Goal: Check status

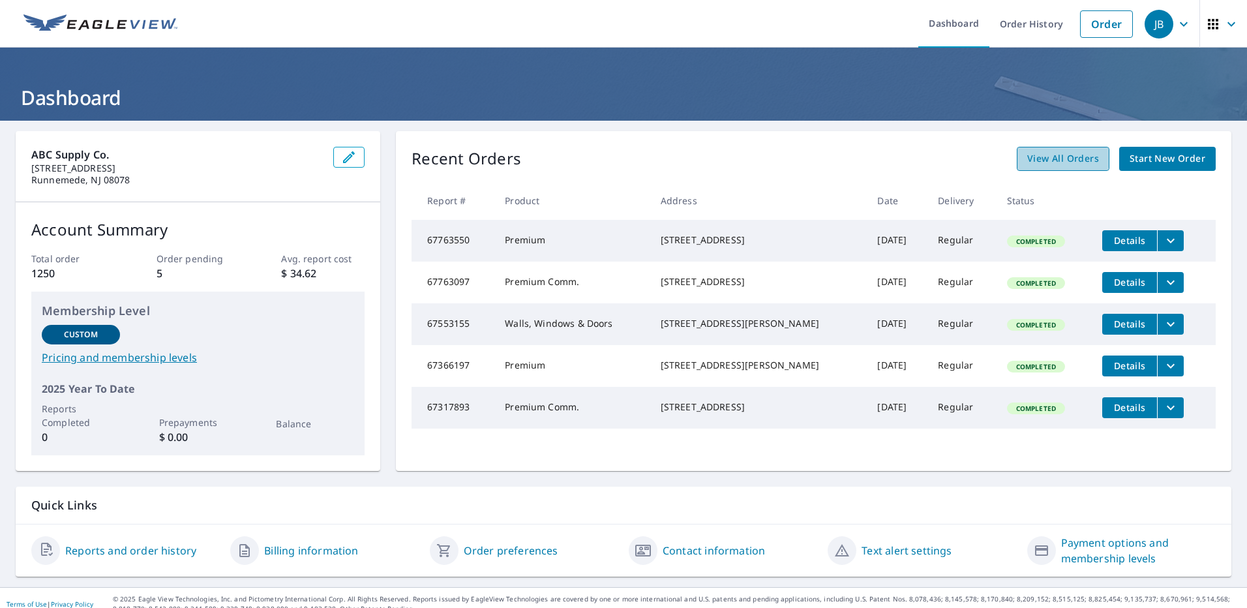
click at [1043, 159] on span "View All Orders" at bounding box center [1063, 159] width 72 height 16
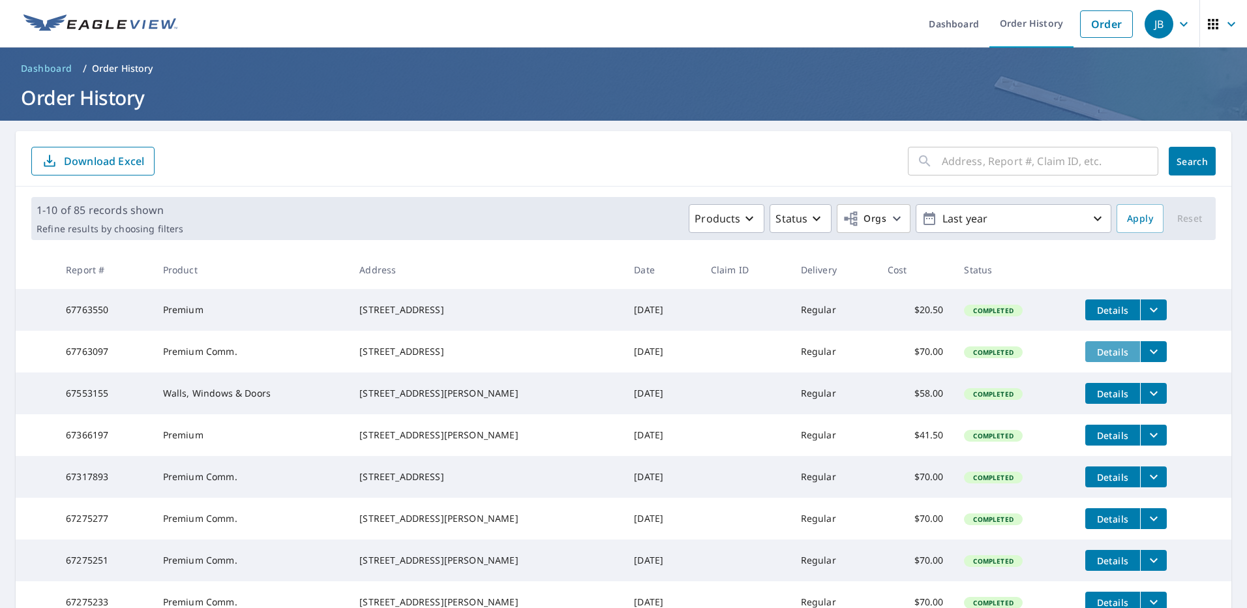
click at [1099, 356] on span "Details" at bounding box center [1112, 352] width 39 height 12
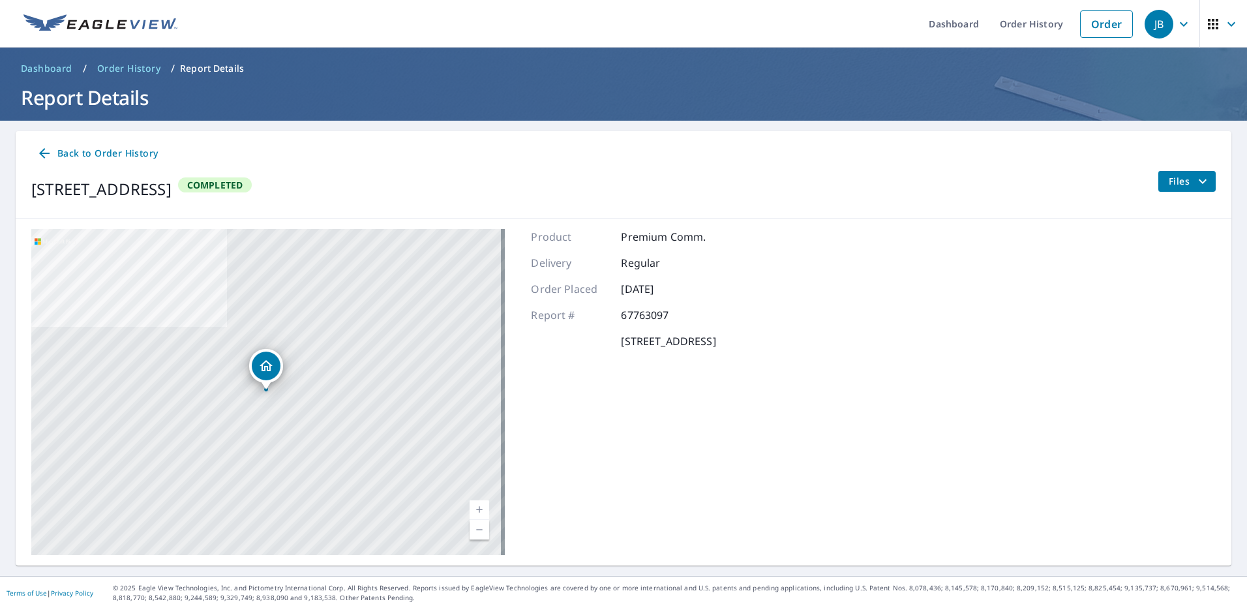
scroll to position [1, 0]
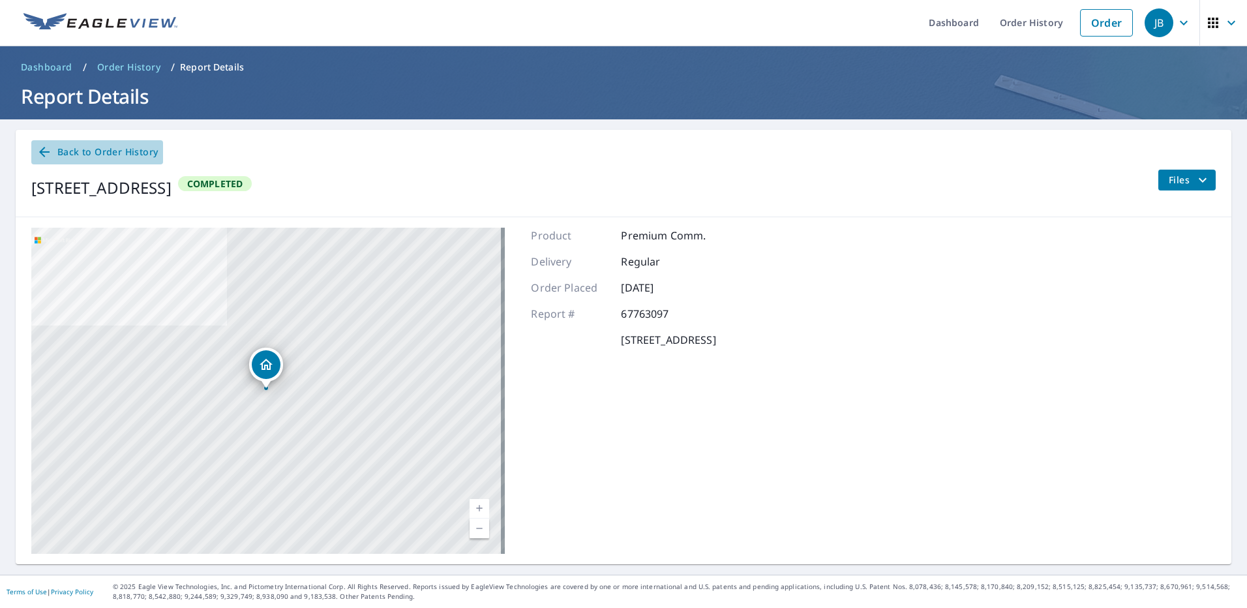
click at [62, 157] on span "Back to Order History" at bounding box center [97, 152] width 121 height 16
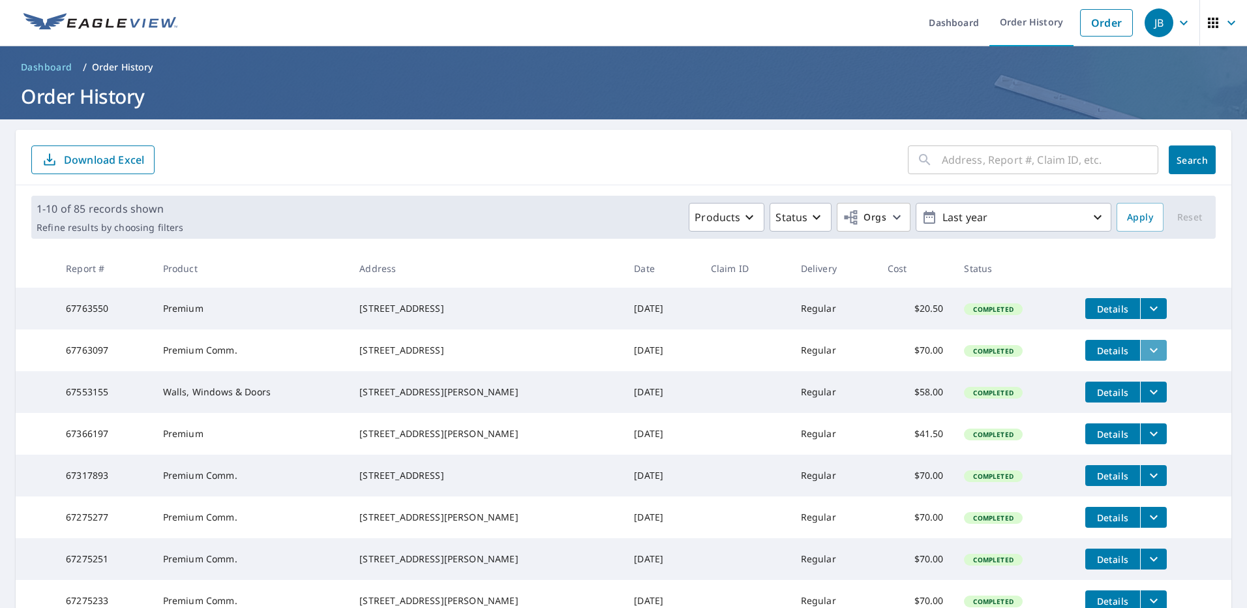
click at [1150, 353] on icon "filesDropdownBtn-67763097" at bounding box center [1154, 350] width 8 height 5
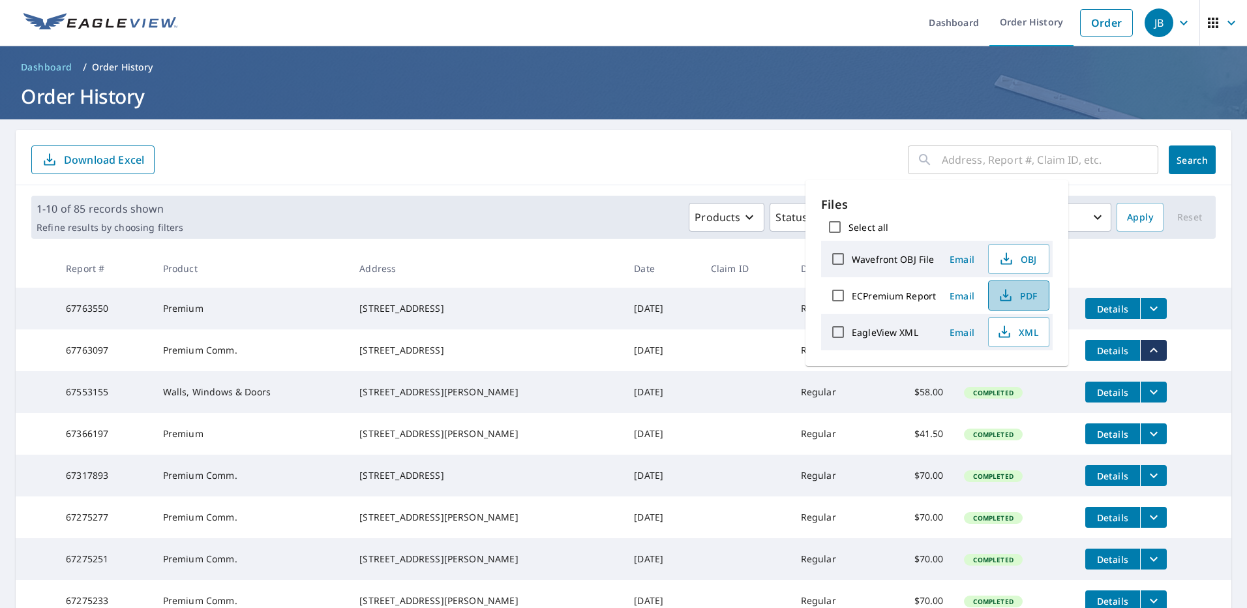
click at [1004, 295] on icon "button" at bounding box center [1006, 293] width 6 height 8
click at [957, 297] on span "Email" at bounding box center [962, 296] width 31 height 12
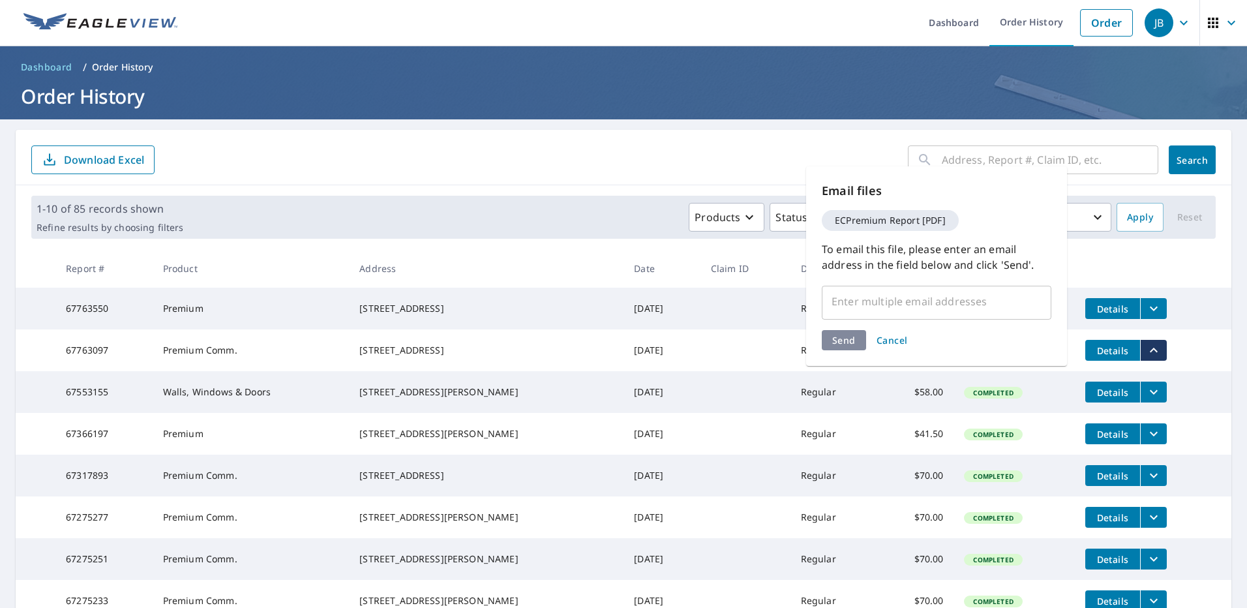
click at [951, 304] on input "text" at bounding box center [927, 301] width 198 height 25
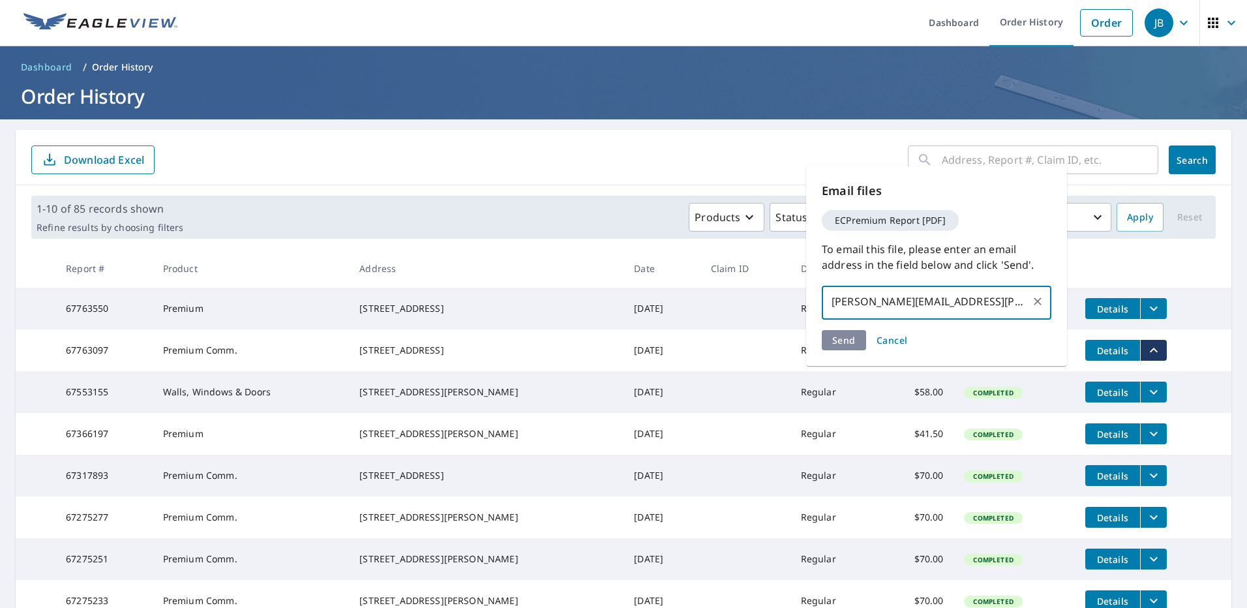
type input "[PERSON_NAME][EMAIL_ADDRESS][PERSON_NAME][DOMAIN_NAME]"
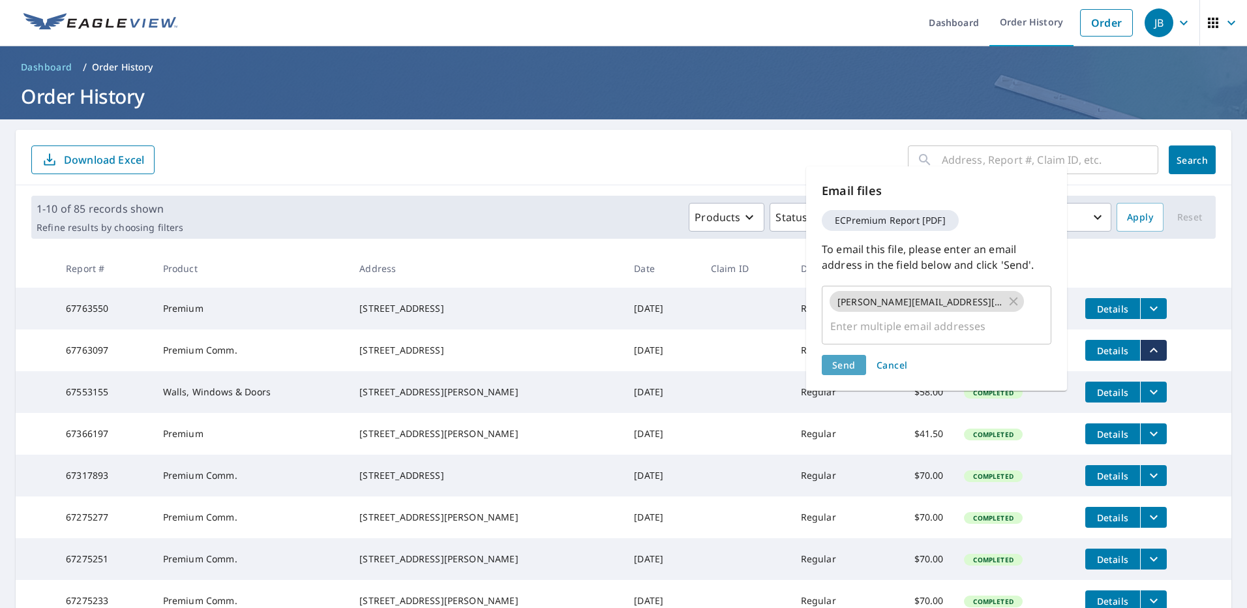
click at [836, 359] on span "Send" at bounding box center [843, 365] width 23 height 12
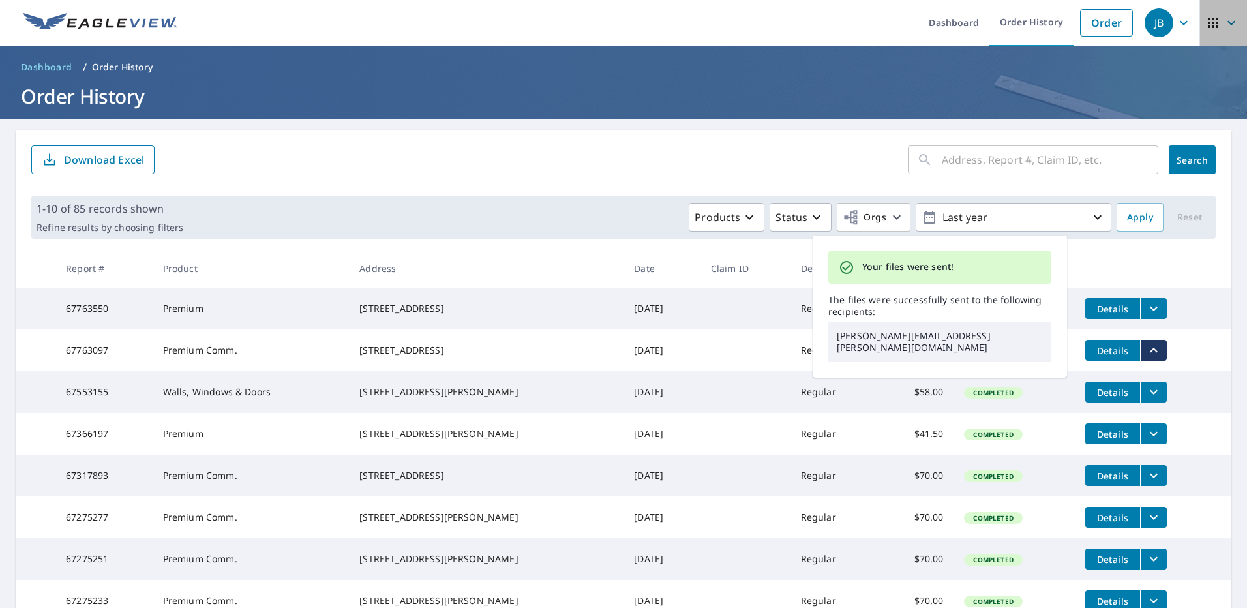
click at [1224, 24] on icon "button" at bounding box center [1232, 23] width 16 height 16
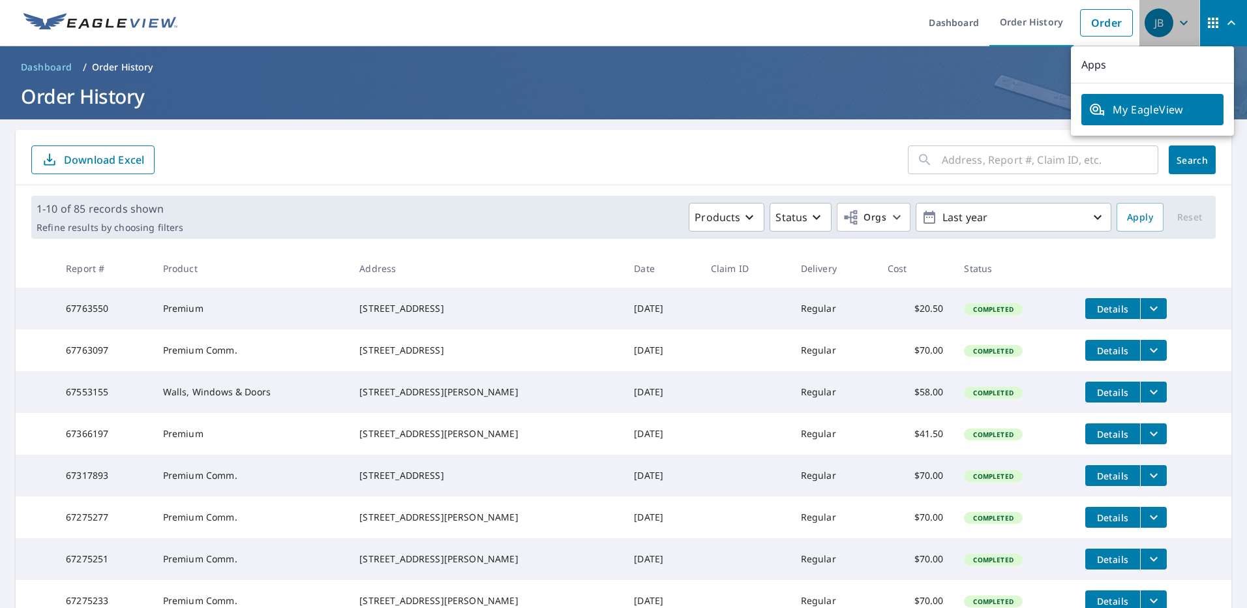
click at [1176, 22] on icon "button" at bounding box center [1184, 23] width 16 height 16
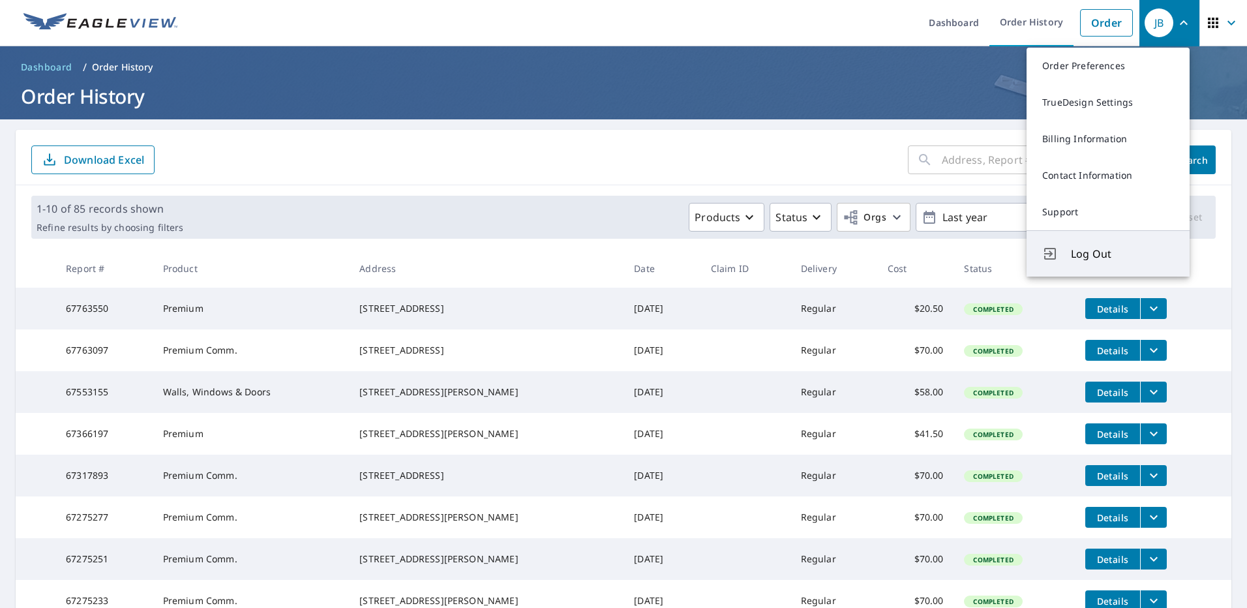
click at [1110, 248] on span "Log Out" at bounding box center [1122, 254] width 103 height 16
